Goal: Task Accomplishment & Management: Use online tool/utility

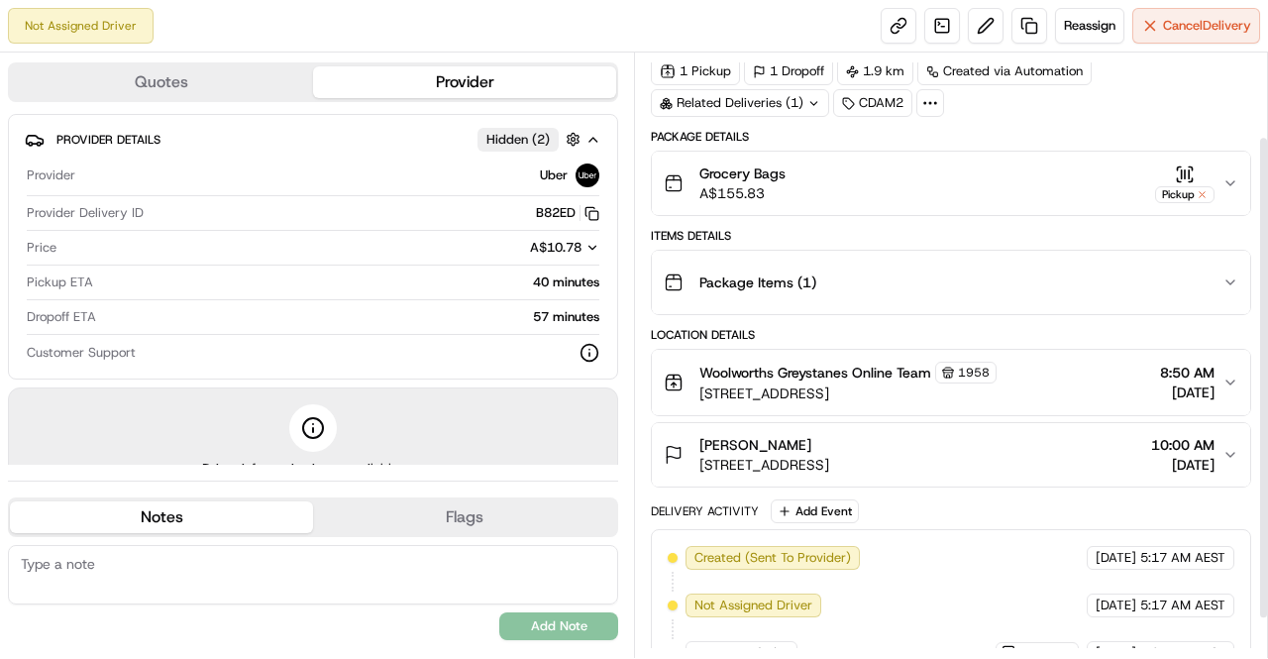
scroll to position [153, 0]
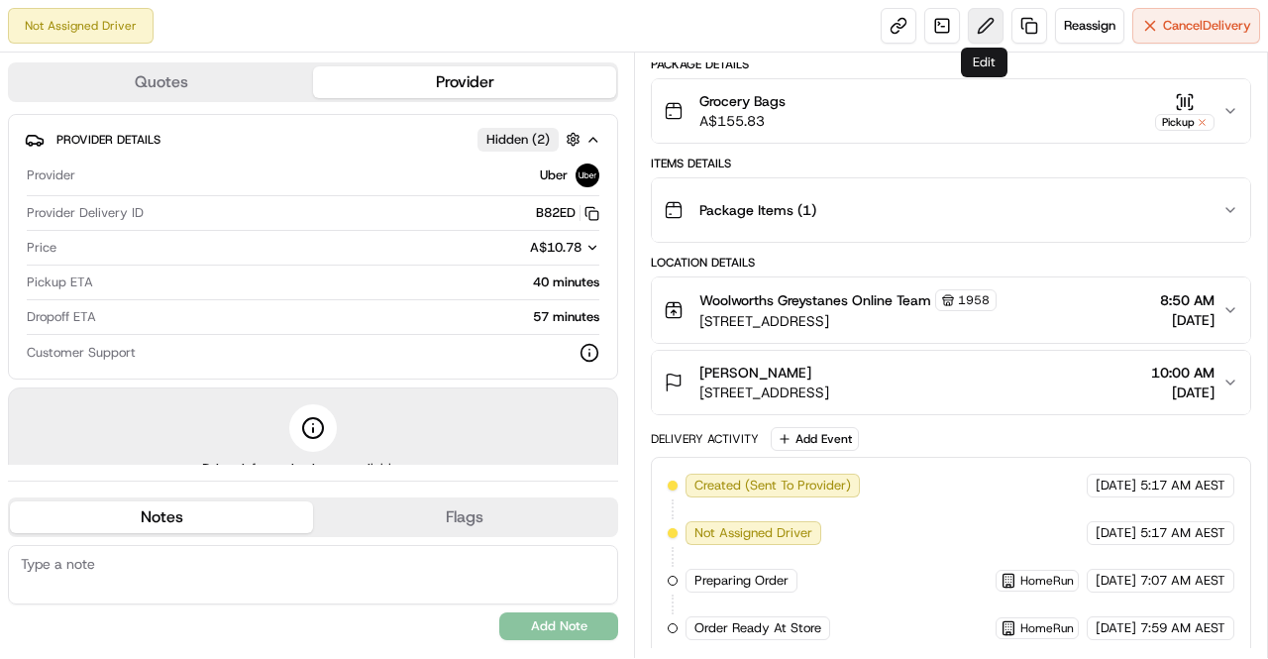
click at [985, 32] on button at bounding box center [986, 26] width 36 height 36
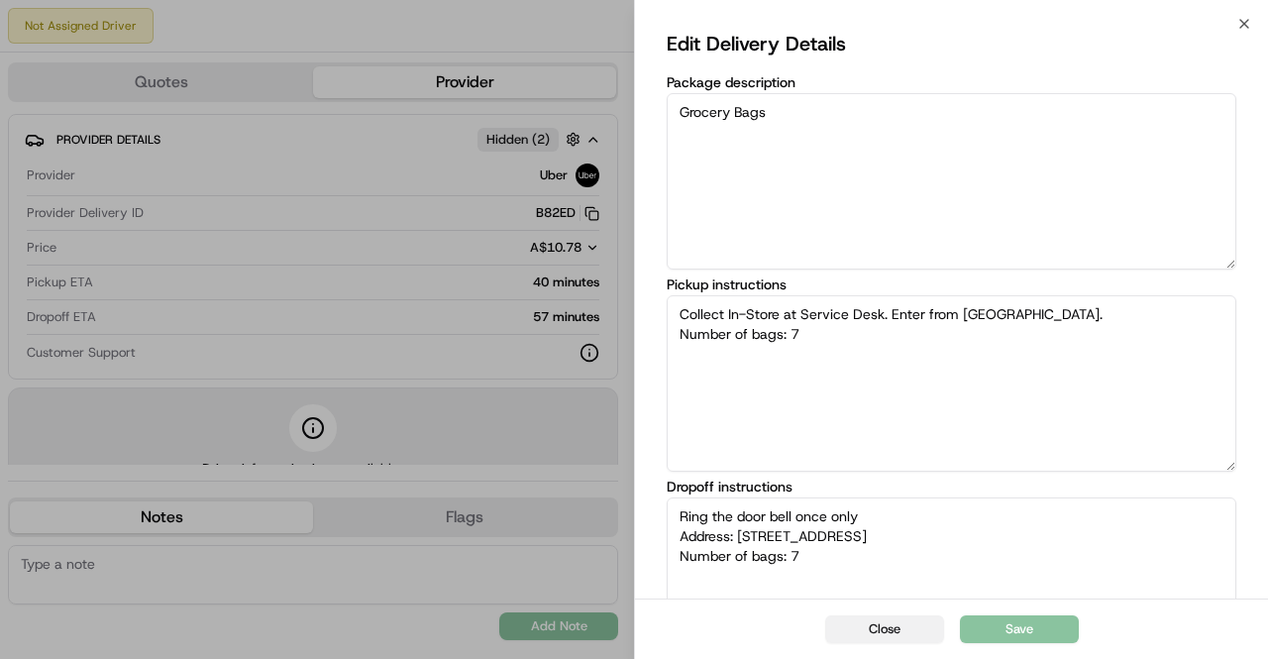
type textarea "Collect In-Store at Service Desk. Enter from [GEOGRAPHIC_DATA]. Number of bags:…"
type textarea "Ring the door bell once only Address: [STREET_ADDRESS] Number of bags: 7"
click at [913, 632] on button "Close" at bounding box center [884, 629] width 119 height 28
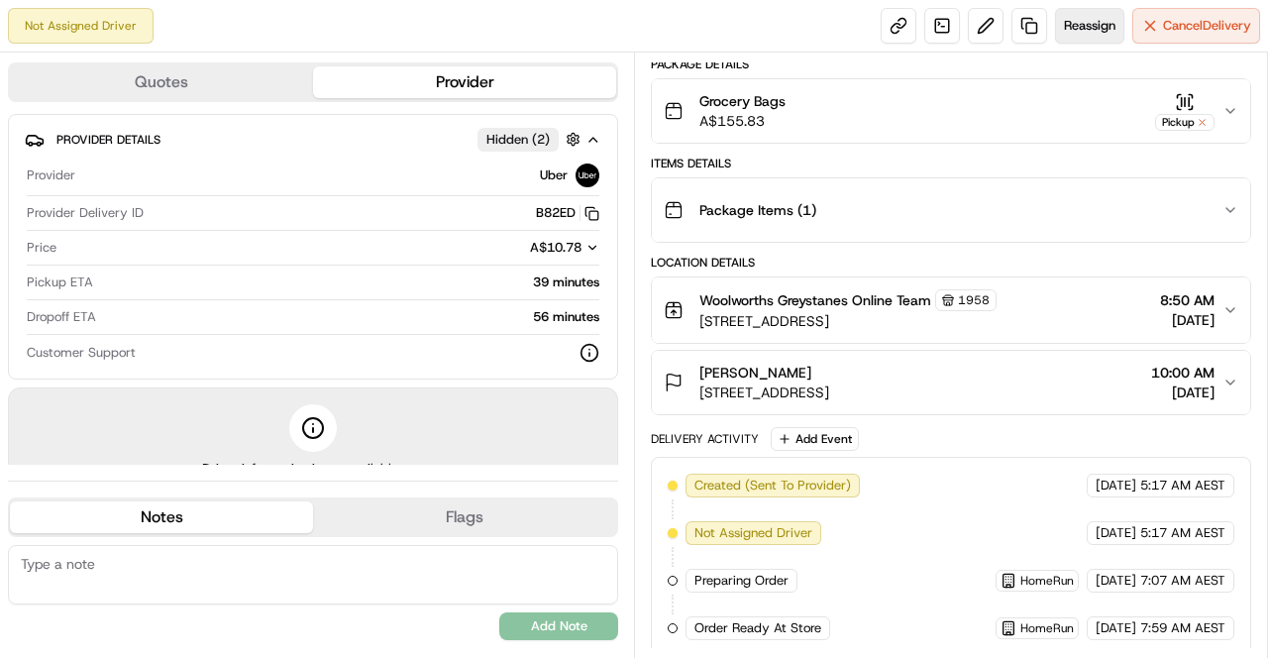
click at [1090, 25] on span "Reassign" at bounding box center [1090, 26] width 52 height 18
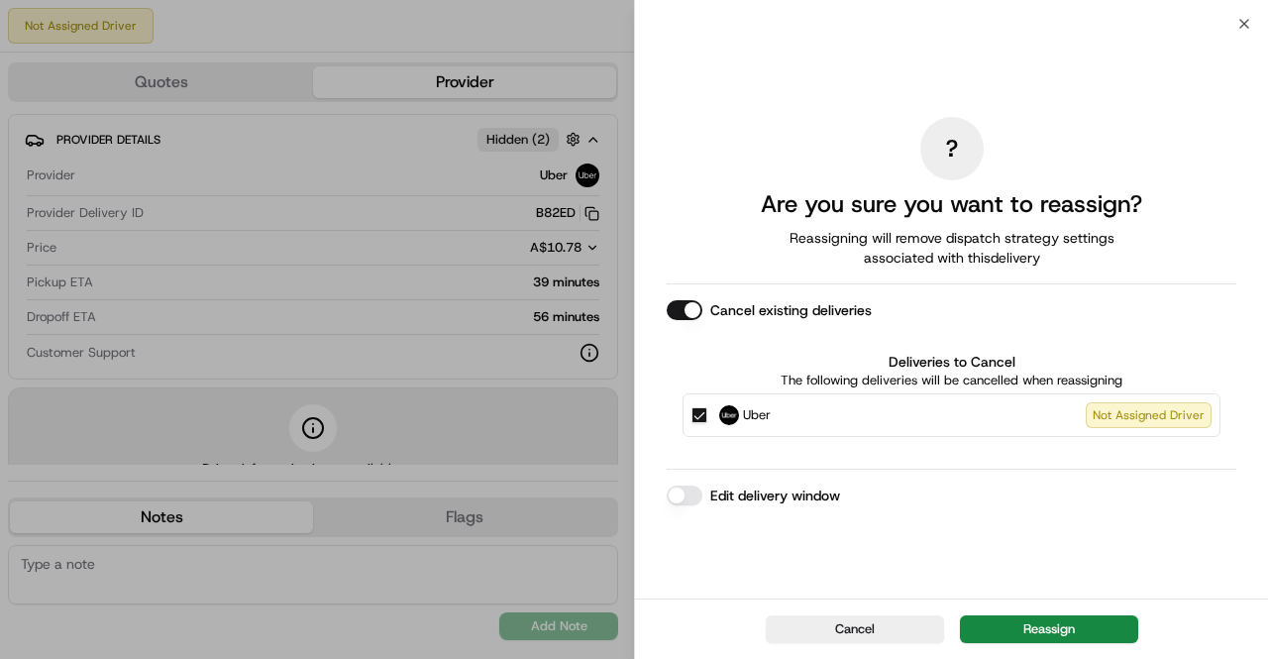
click at [683, 497] on button "Edit delivery window" at bounding box center [685, 496] width 36 height 20
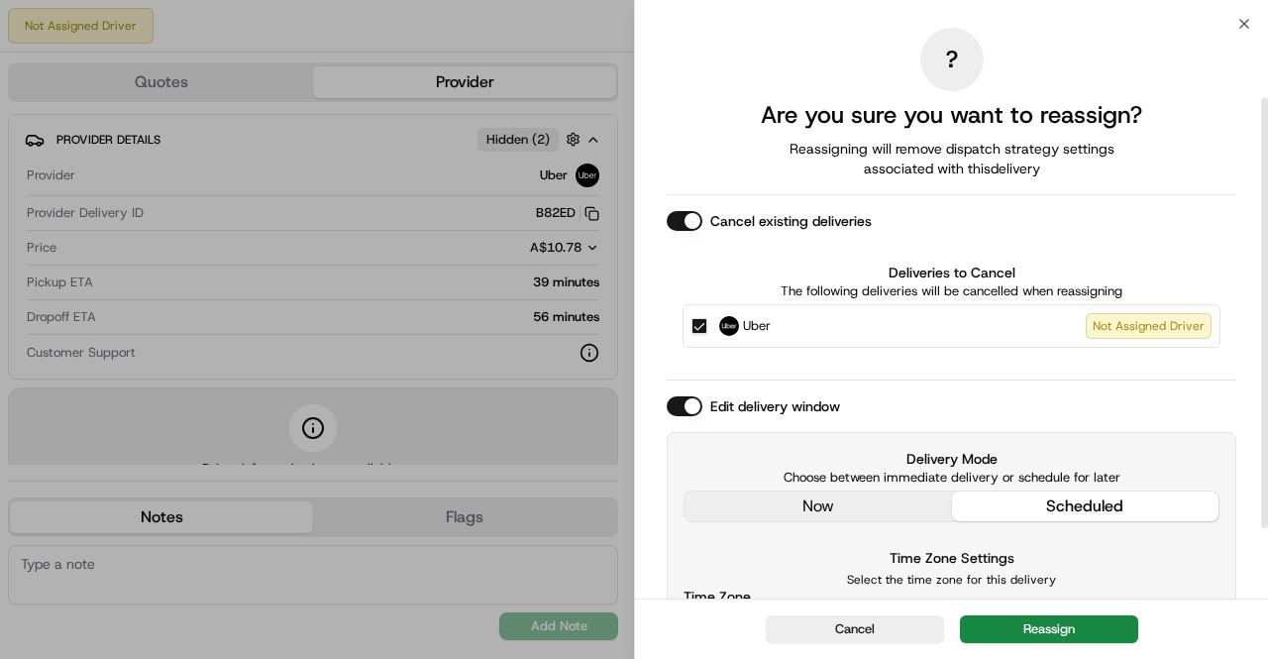
scroll to position [193, 0]
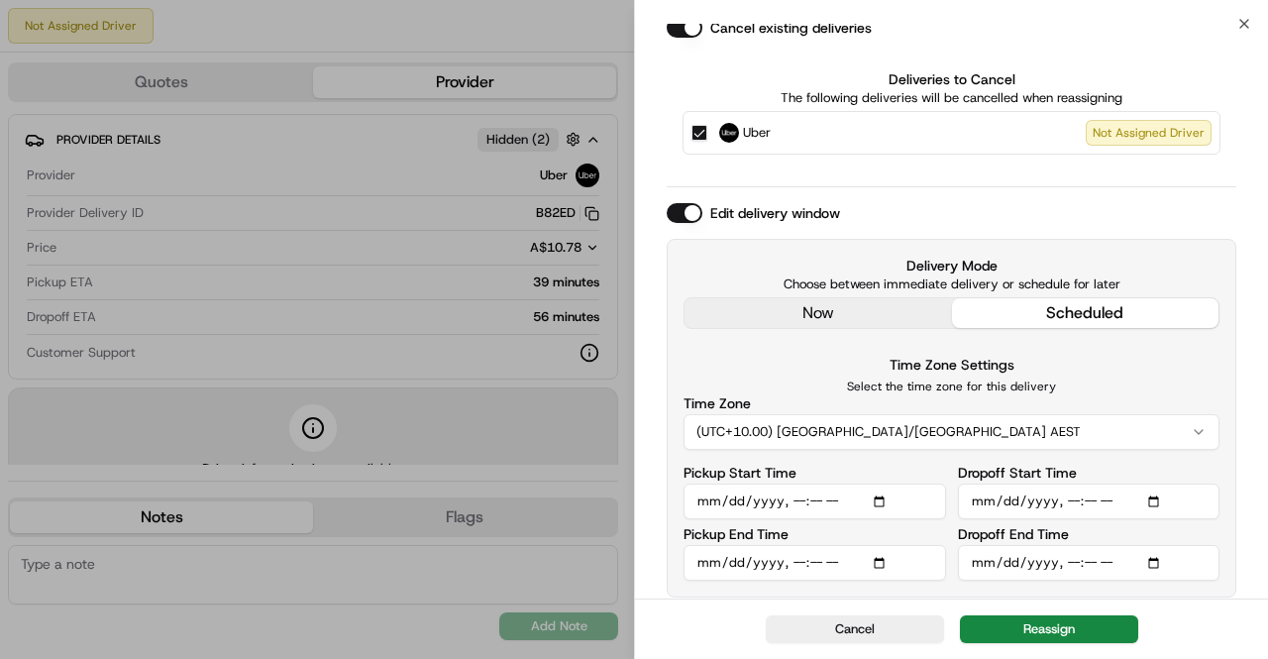
click at [882, 499] on input "Pickup Start Time" at bounding box center [815, 502] width 263 height 36
type input "[DATE]T14:50"
click at [1132, 372] on div "Time Zone Settings Select the time zone for this delivery Time Zone (UTC+10.00)…" at bounding box center [952, 401] width 536 height 97
click at [1145, 501] on input "Dropoff Start Time" at bounding box center [1089, 502] width 263 height 36
click at [1157, 496] on input "Dropoff Start Time" at bounding box center [1089, 502] width 263 height 36
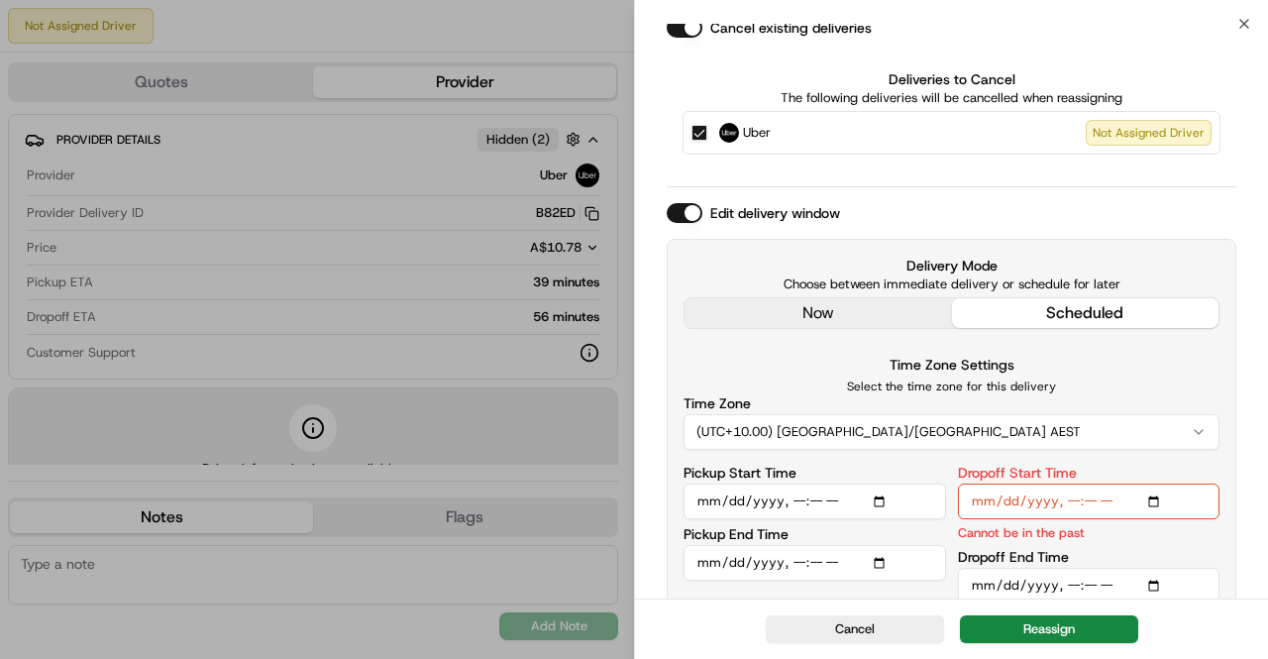
type input "[DATE]T02:00"
click at [791, 337] on div "Delivery Mode Choose between immediate delivery or schedule for later now sched…" at bounding box center [952, 429] width 570 height 381
click at [868, 632] on button "Cancel" at bounding box center [855, 629] width 178 height 28
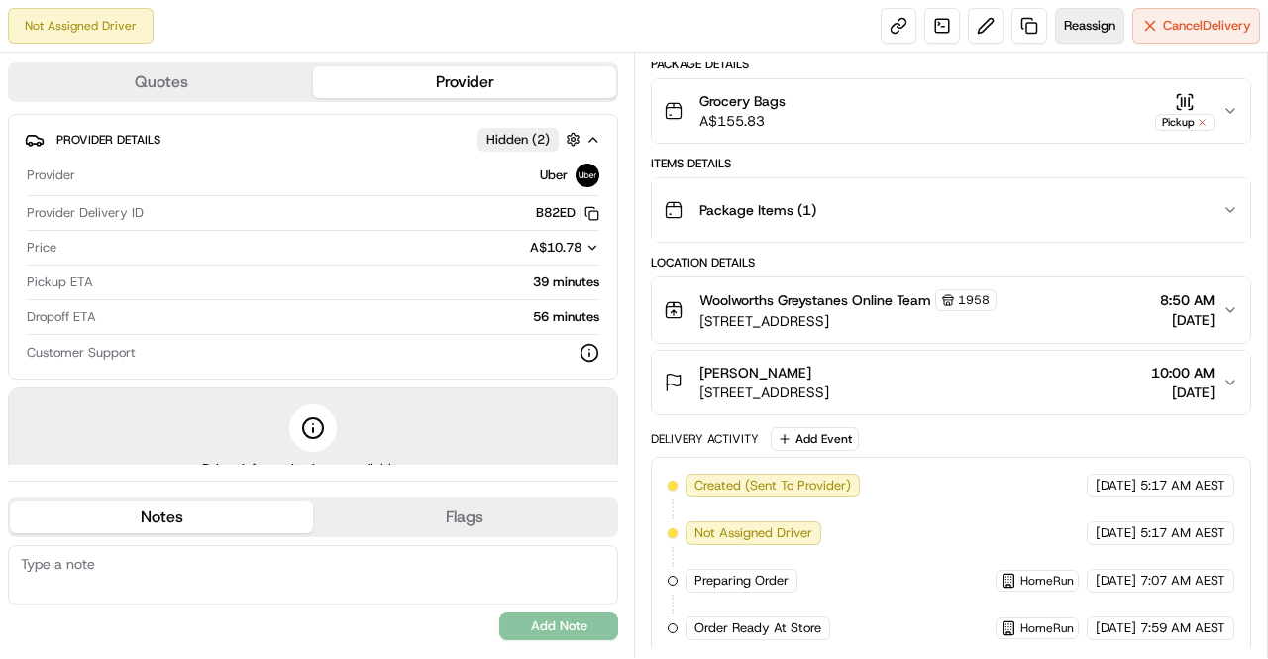
click at [1092, 33] on span "Reassign" at bounding box center [1090, 26] width 52 height 18
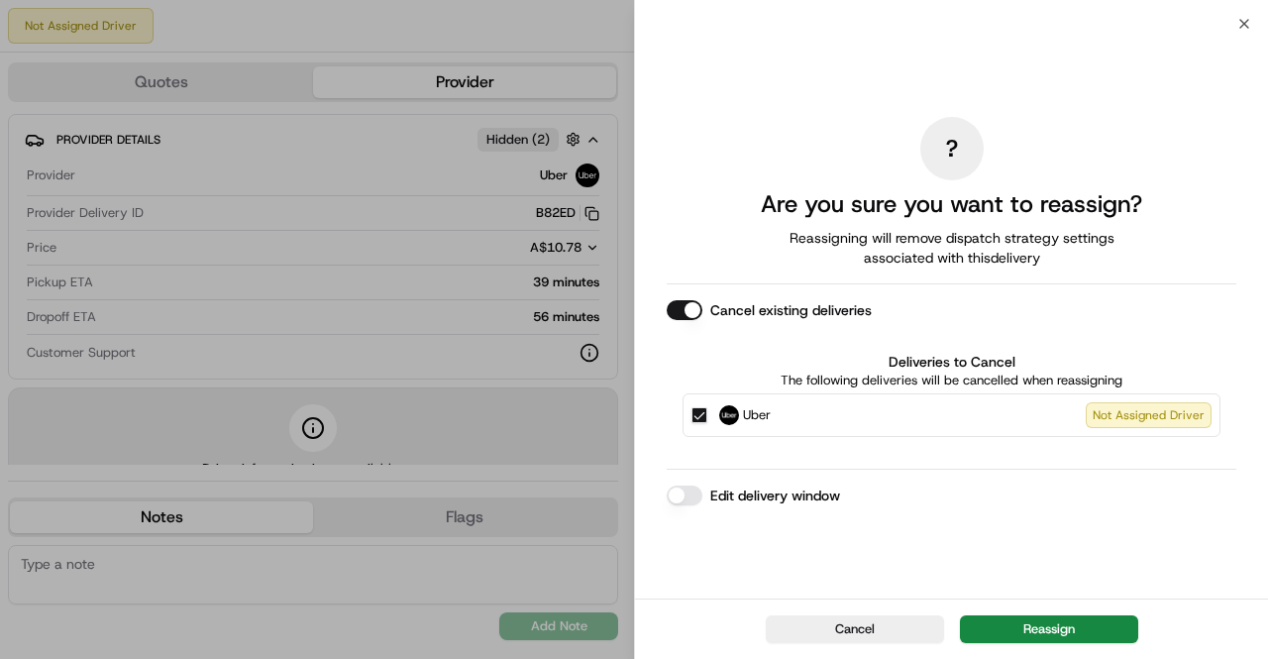
click at [739, 497] on label "Edit delivery window" at bounding box center [775, 496] width 130 height 20
click at [703, 497] on button "Edit delivery window" at bounding box center [685, 496] width 36 height 20
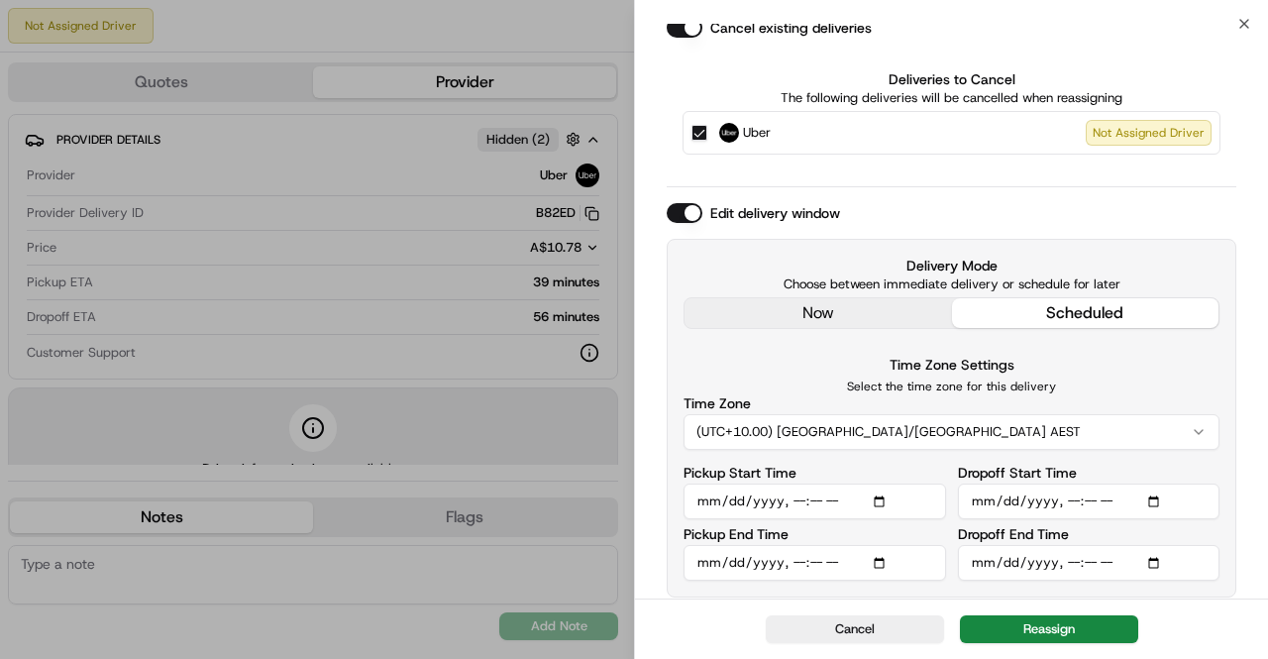
click at [882, 498] on input "Pickup Start Time" at bounding box center [815, 502] width 263 height 36
type input "[DATE]T14:50"
click at [1138, 239] on div "Delivery Mode Choose between immediate delivery or schedule for later now sched…" at bounding box center [952, 418] width 570 height 359
click at [1154, 501] on input "Dropoff Start Time" at bounding box center [1089, 502] width 263 height 36
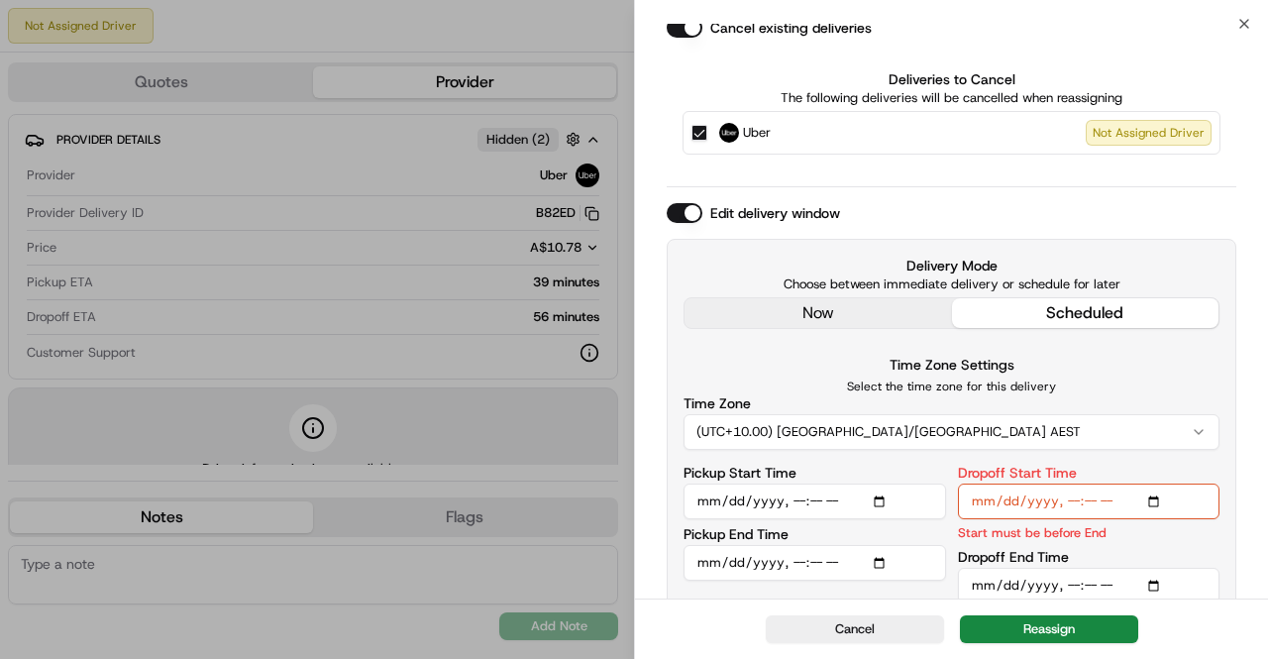
type input "[DATE]T15:00"
click at [1238, 449] on div "? Are you sure you want to reassign? Reassigning will remove dispatch strategy …" at bounding box center [951, 228] width 633 height 794
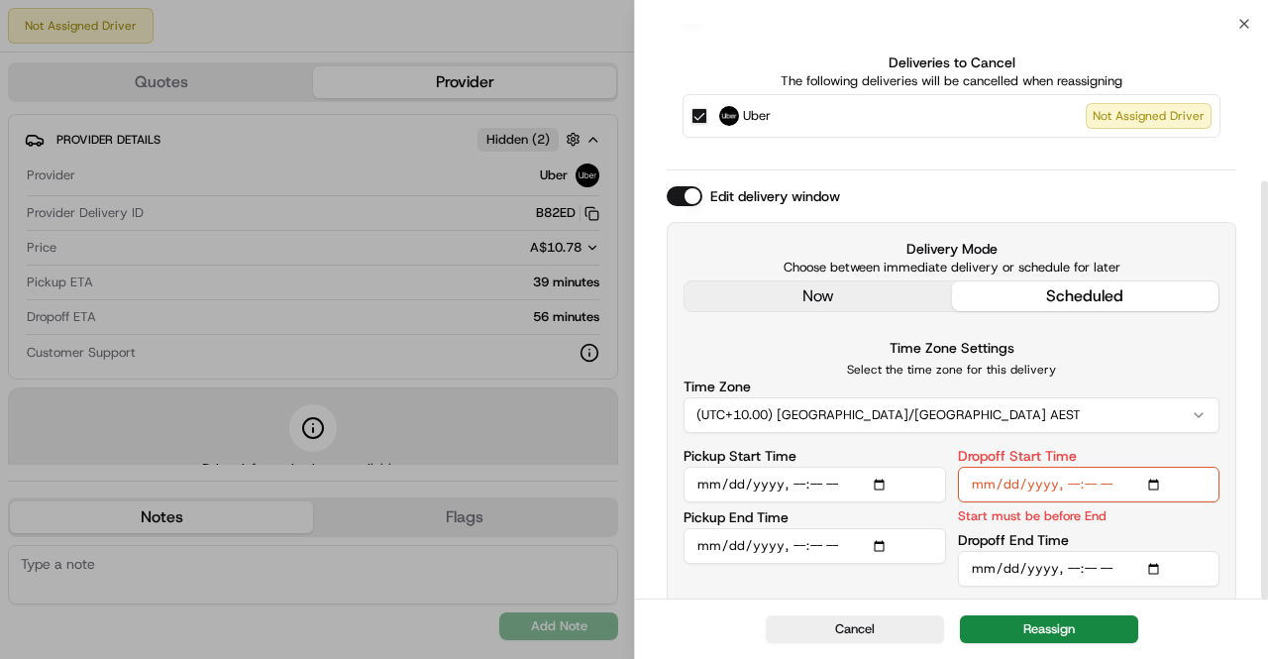
scroll to position [216, 0]
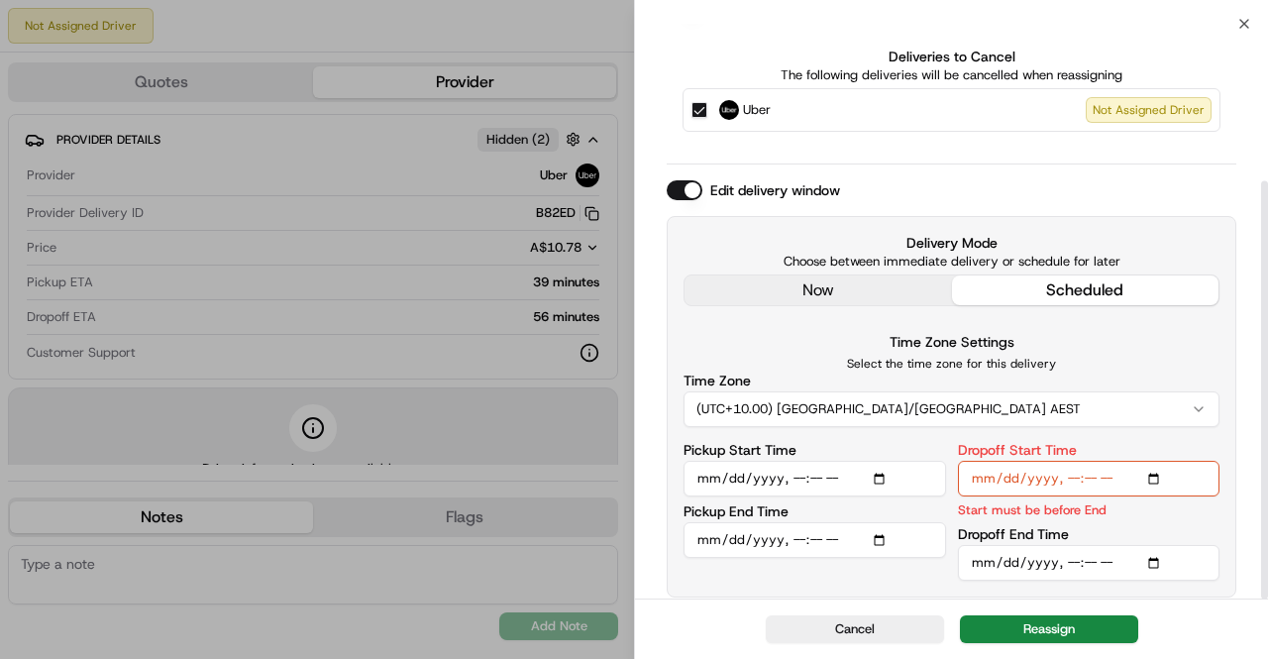
click at [1155, 562] on input "Dropoff End Time" at bounding box center [1089, 563] width 263 height 36
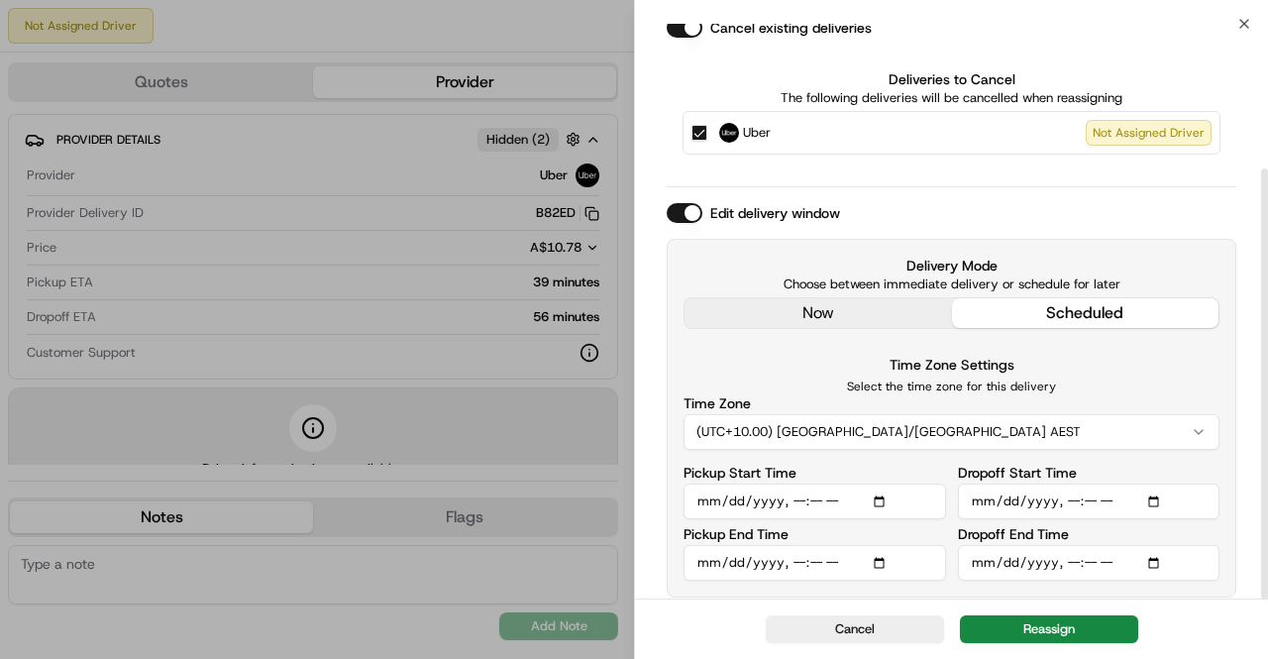
type input "[DATE]T16:00"
click at [1240, 336] on div "? Are you sure you want to reassign? Reassigning will remove dispatch strategy …" at bounding box center [951, 216] width 633 height 771
click at [1077, 636] on button "Reassign" at bounding box center [1049, 629] width 178 height 28
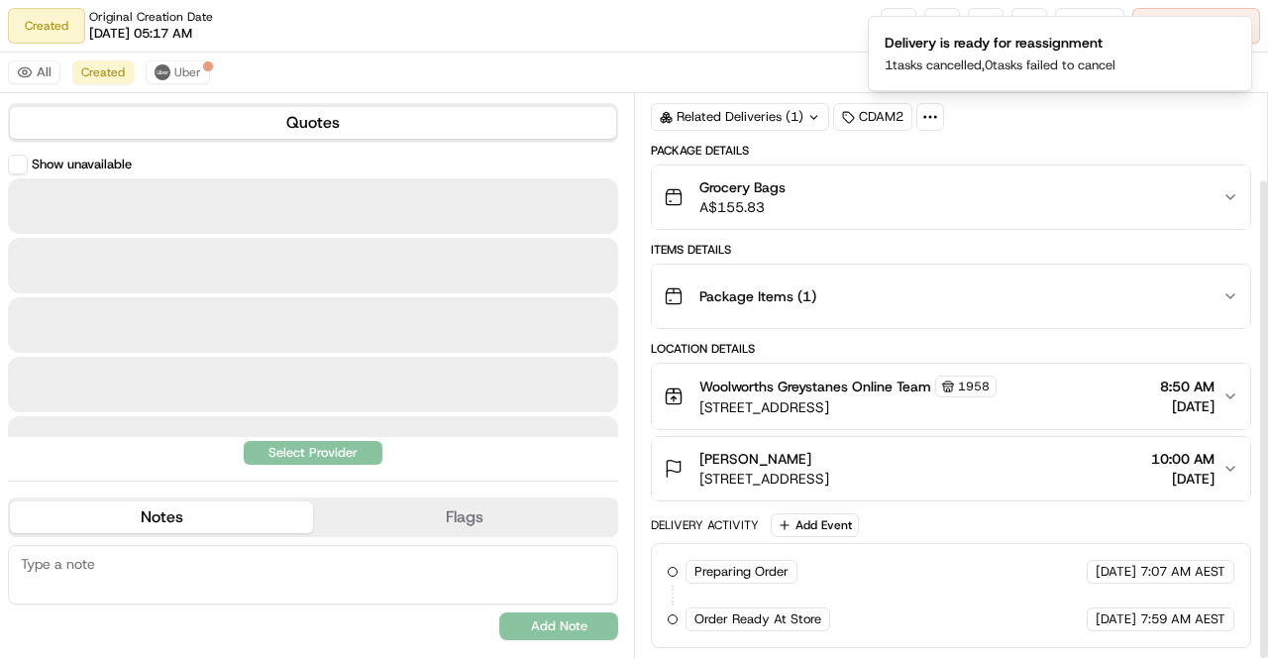
scroll to position [99, 0]
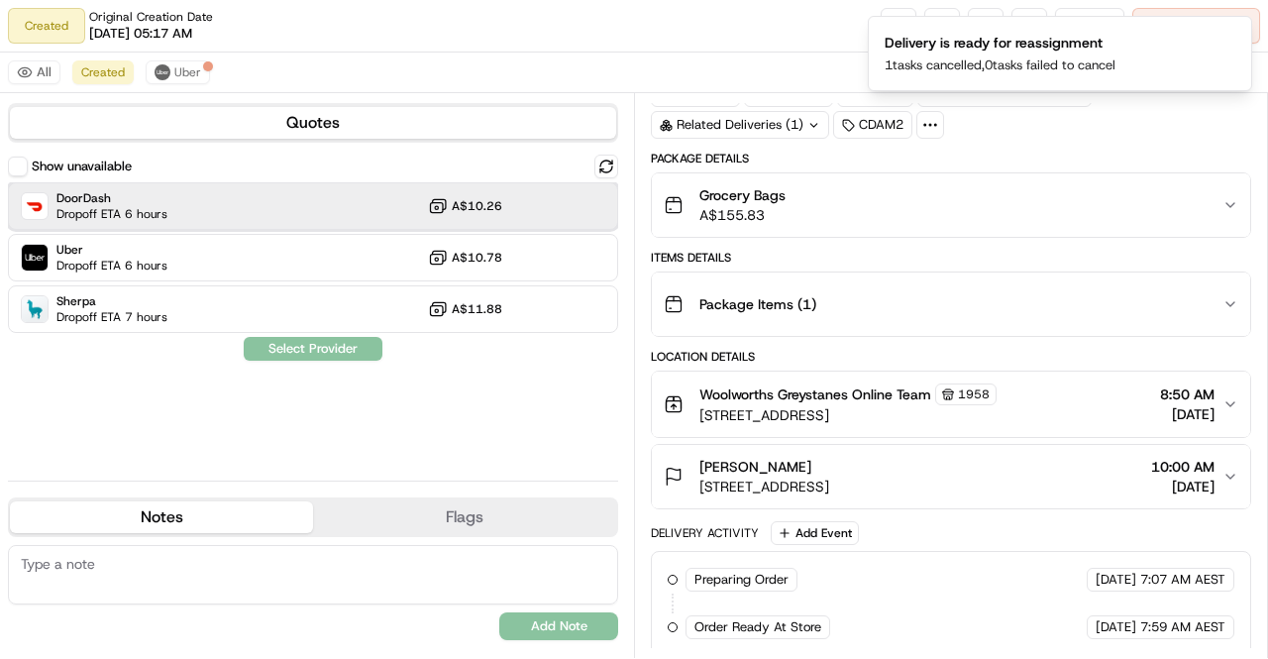
click at [228, 217] on div "DoorDash Dropoff ETA 6 hours A$10.26" at bounding box center [313, 206] width 610 height 48
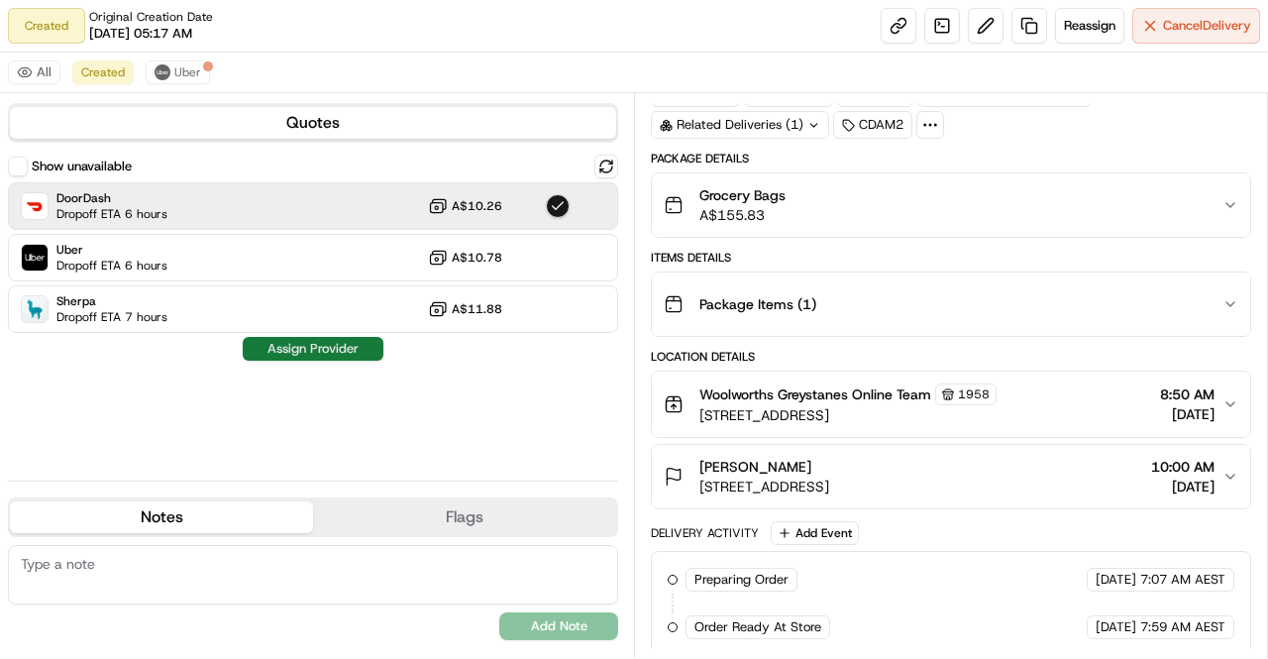
click at [311, 352] on button "Assign Provider" at bounding box center [313, 349] width 141 height 24
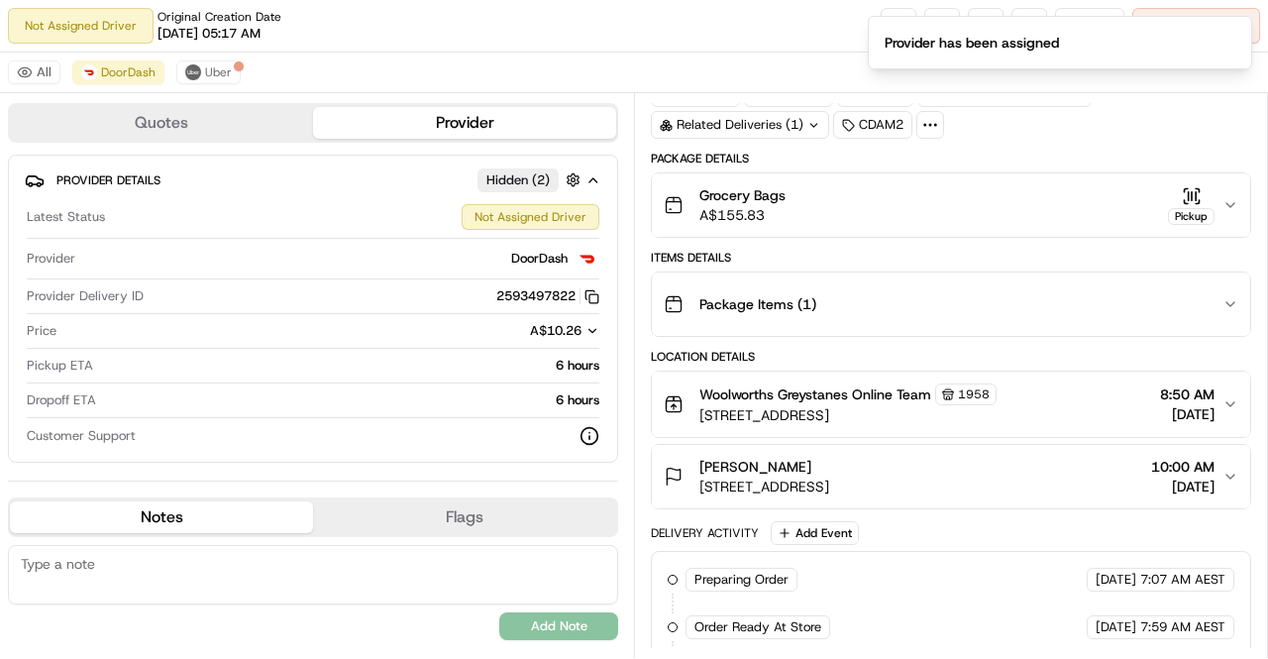
scroll to position [153, 0]
